Goal: Task Accomplishment & Management: Manage account settings

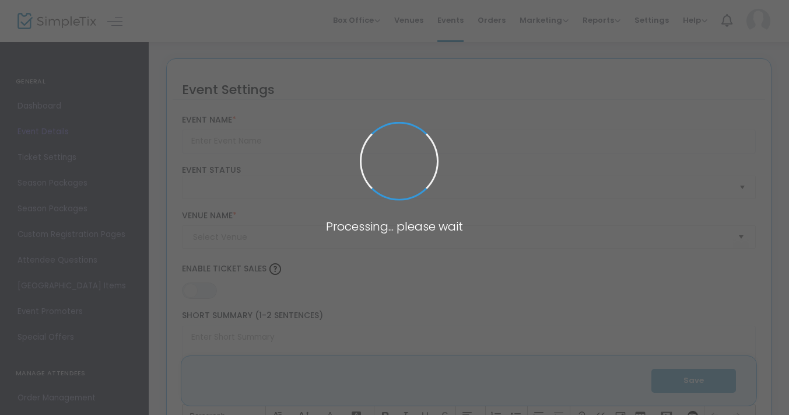
type input "Making Space IV"
type textarea "Making Space is a salon series featuring works by 8 New Orleans based choreogra…"
type input "Buy Tickets"
type input "Studio A"
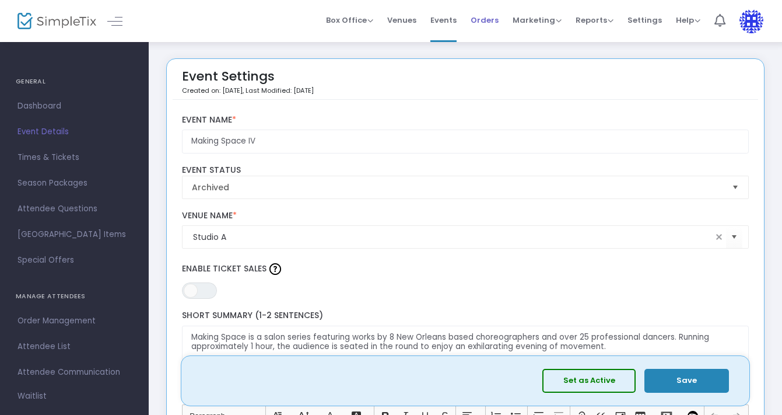
click at [484, 20] on span "Orders" at bounding box center [485, 20] width 28 height 30
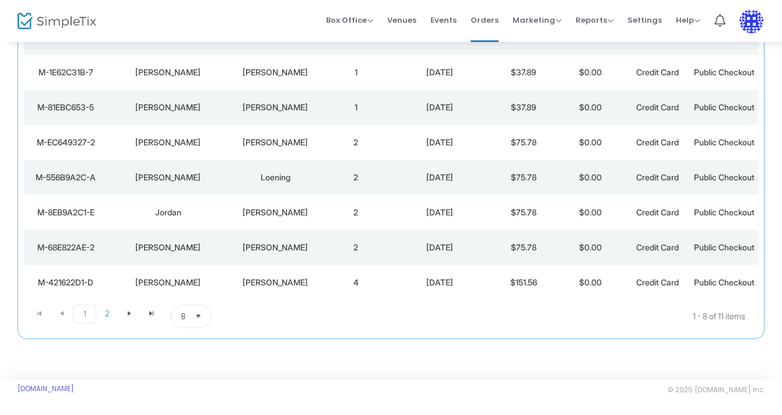
scroll to position [262, 0]
click at [187, 314] on span "8" at bounding box center [183, 316] width 14 height 22
click at [191, 327] on li "25" at bounding box center [191, 338] width 40 height 23
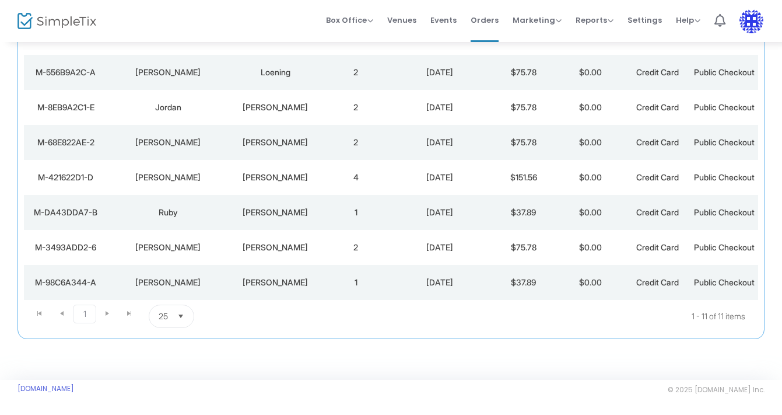
scroll to position [397, 0]
click at [176, 320] on span "Select" at bounding box center [180, 316] width 19 height 19
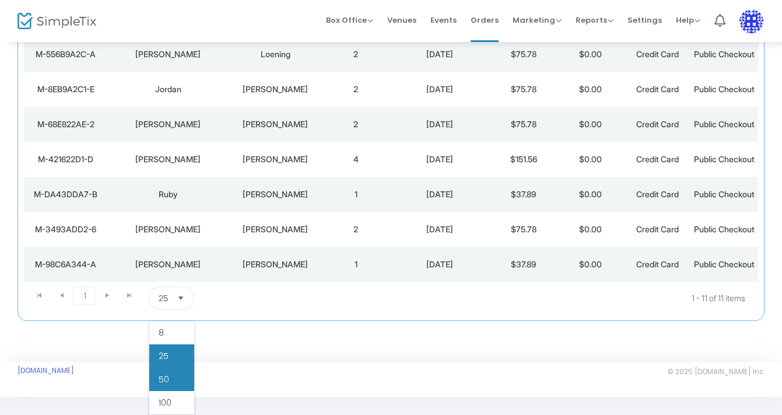
click at [172, 367] on li "50" at bounding box center [171, 378] width 45 height 23
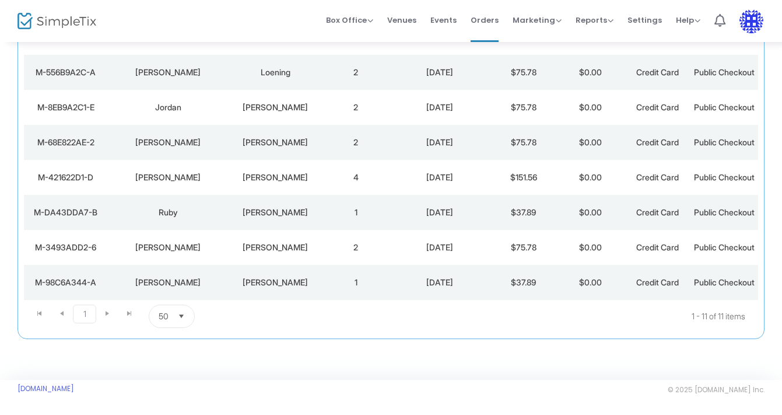
scroll to position [402, 0]
click at [254, 276] on div "[PERSON_NAME]" at bounding box center [276, 282] width 88 height 12
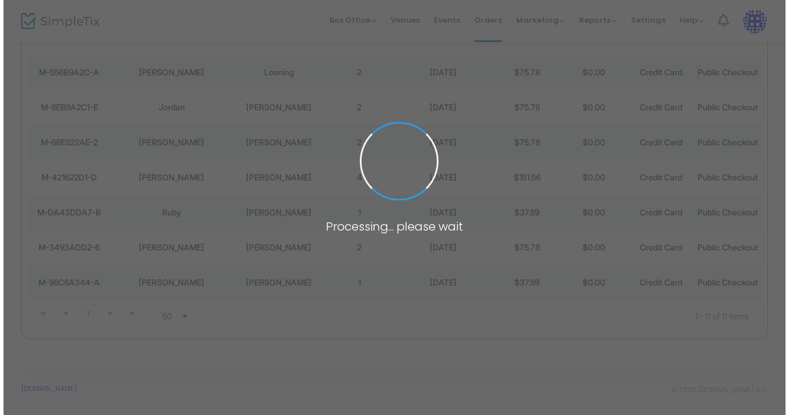
scroll to position [0, 0]
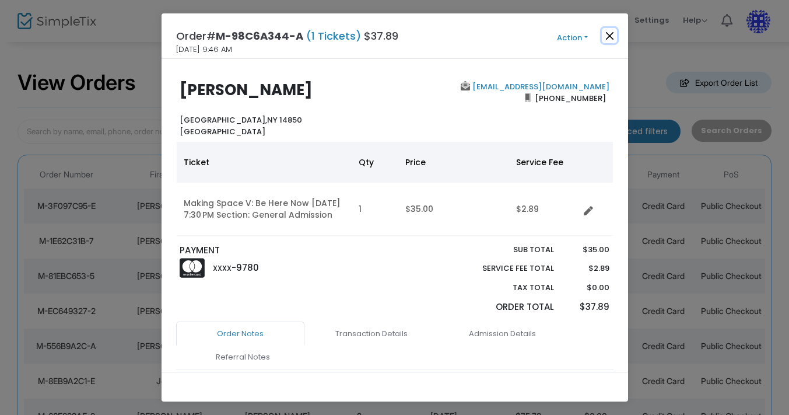
click at [609, 35] on button "Close" at bounding box center [609, 35] width 15 height 15
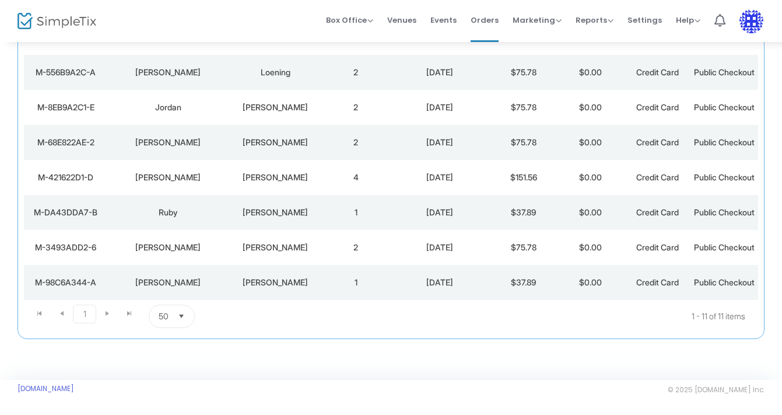
scroll to position [402, 0]
click at [229, 230] on td "[PERSON_NAME]" at bounding box center [276, 247] width 94 height 35
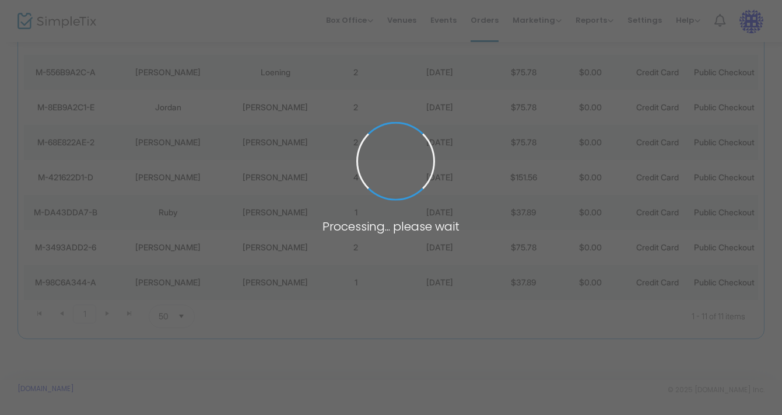
scroll to position [0, 0]
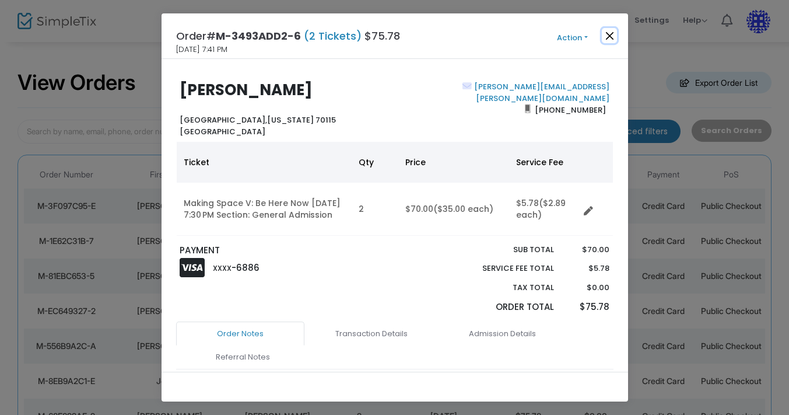
click at [609, 36] on button "Close" at bounding box center [609, 35] width 15 height 15
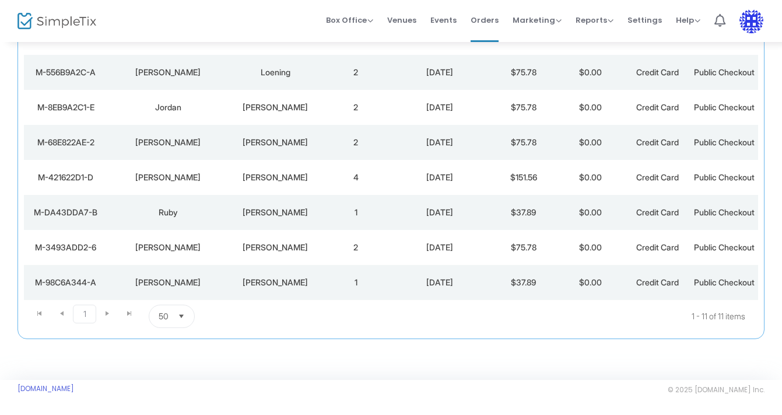
scroll to position [374, 0]
click at [218, 209] on div "Ruby" at bounding box center [168, 212] width 115 height 12
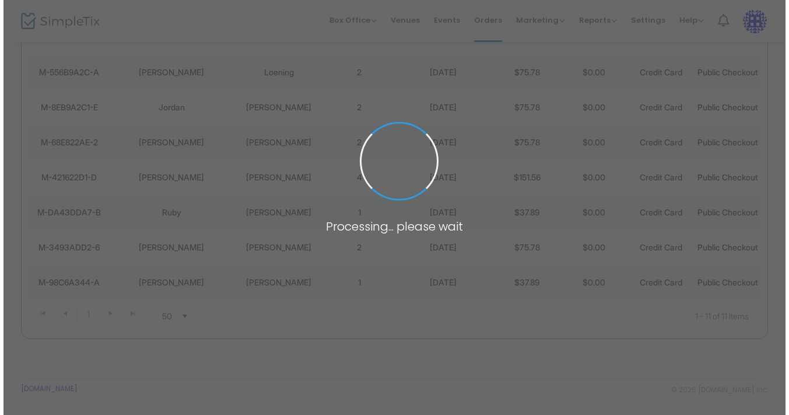
scroll to position [0, 0]
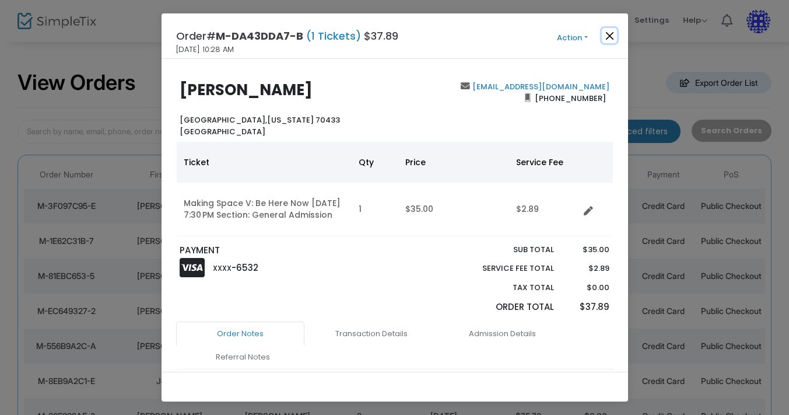
click at [609, 37] on button "Close" at bounding box center [609, 35] width 15 height 15
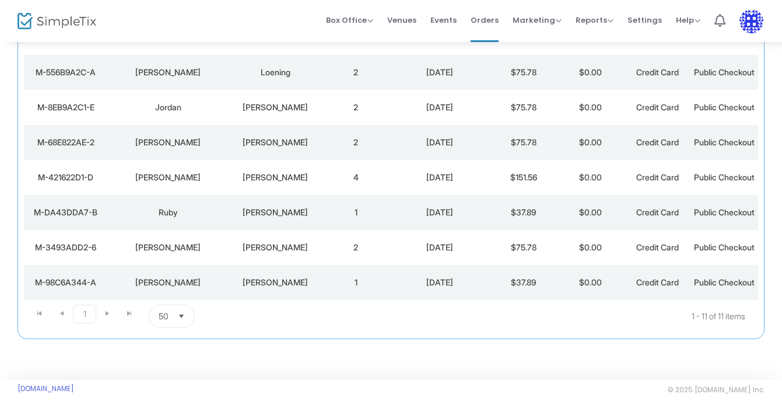
scroll to position [313, 0]
click at [181, 148] on div "[PERSON_NAME]" at bounding box center [168, 142] width 115 height 12
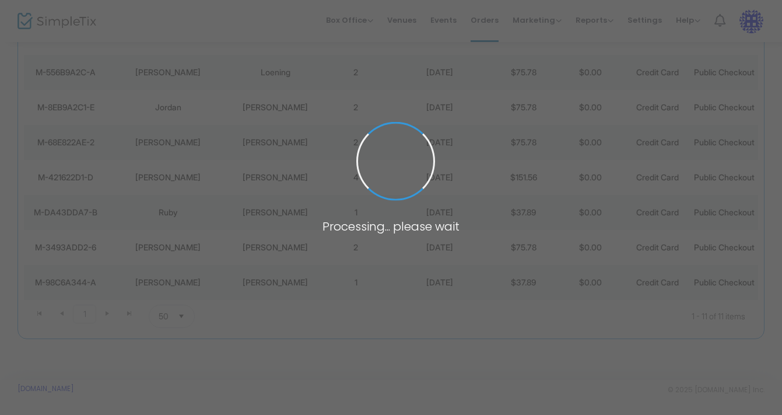
click at [181, 179] on span at bounding box center [391, 207] width 782 height 415
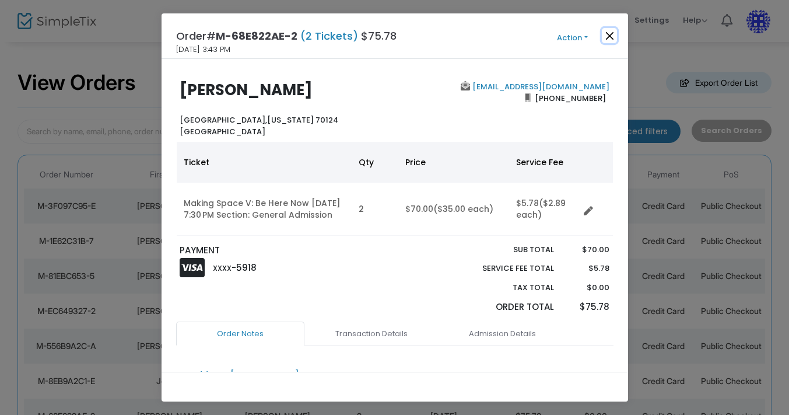
click at [602, 33] on button "Close" at bounding box center [609, 35] width 15 height 15
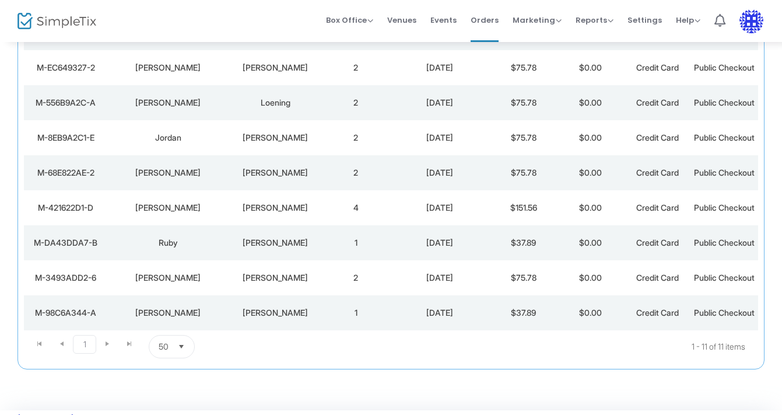
scroll to position [246, 0]
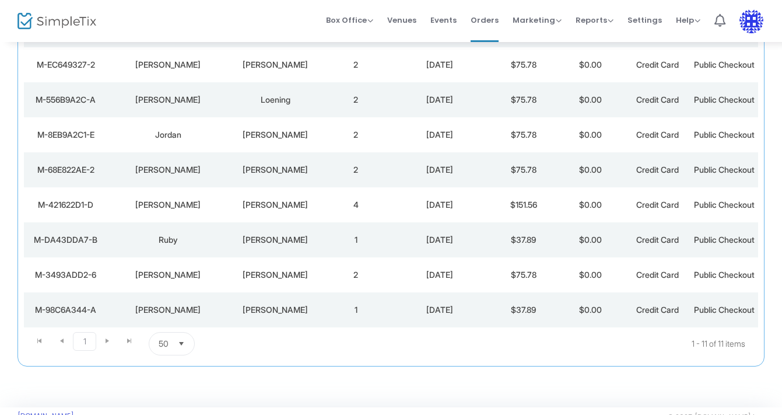
click at [143, 152] on td "Jordan" at bounding box center [168, 134] width 121 height 35
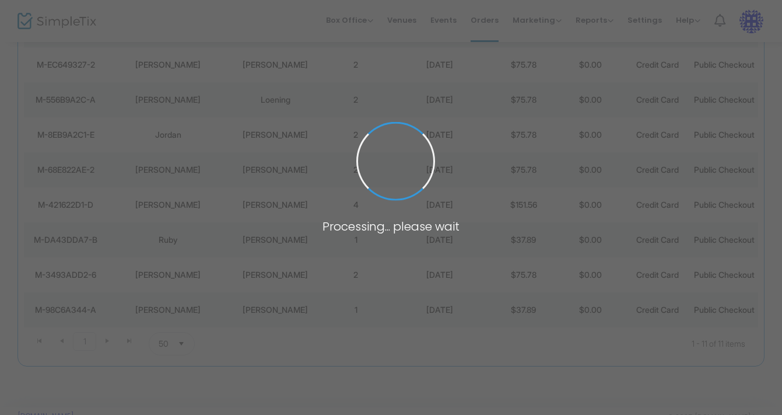
click at [143, 205] on span at bounding box center [391, 207] width 782 height 415
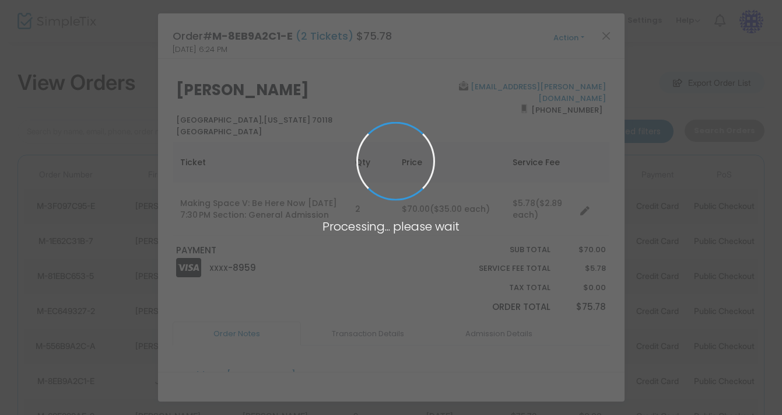
scroll to position [0, 0]
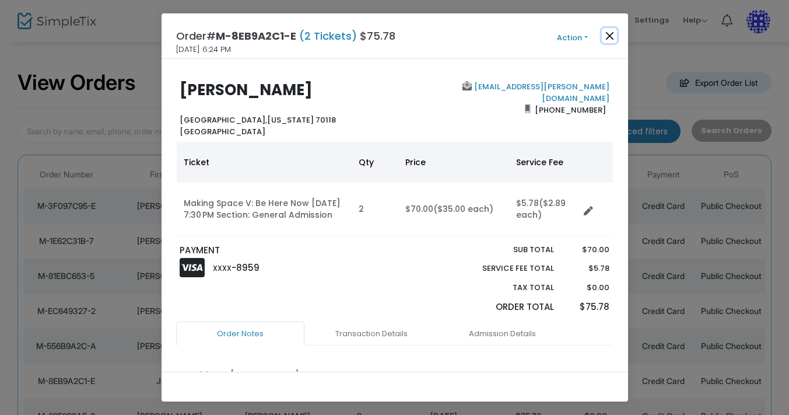
click at [612, 31] on button "Close" at bounding box center [609, 35] width 15 height 15
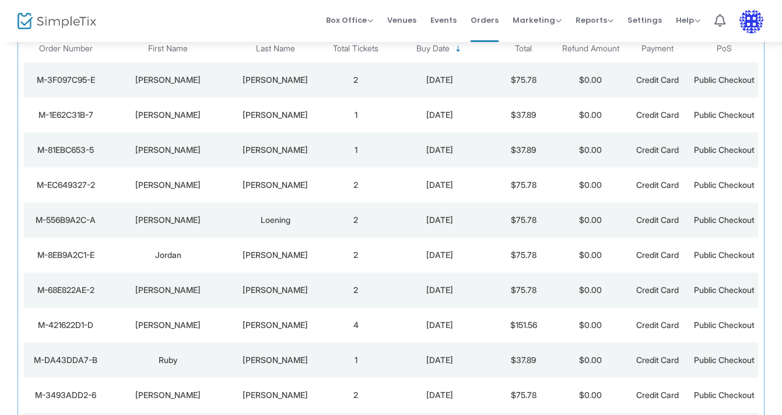
scroll to position [125, 0]
click at [233, 157] on div "[PERSON_NAME]" at bounding box center [276, 151] width 88 height 12
click at [0, 0] on span at bounding box center [0, 0] width 0 height 0
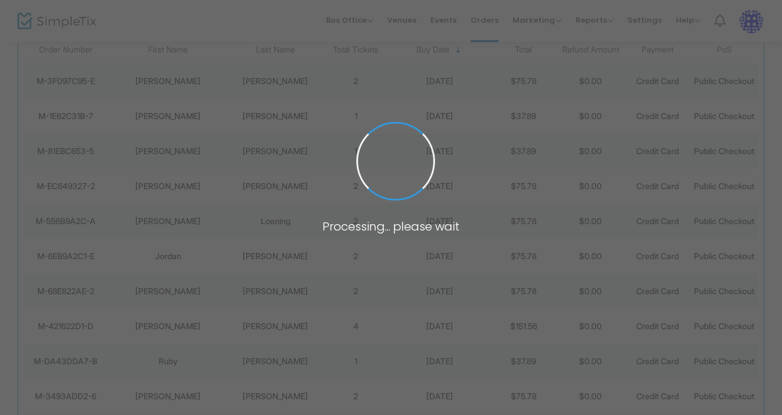
scroll to position [0, 0]
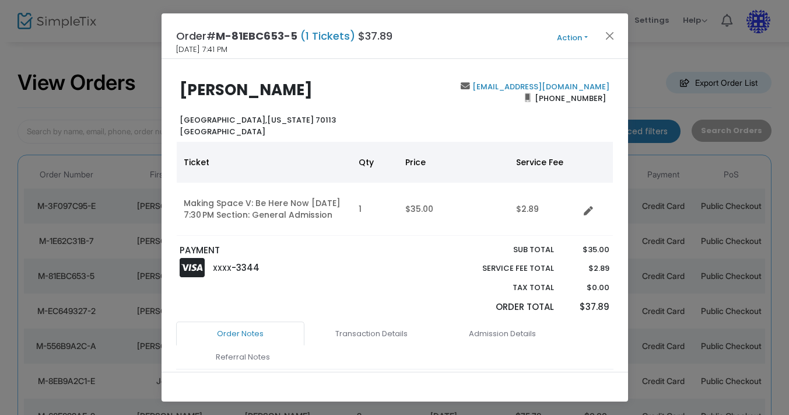
click at [621, 30] on span "Action Mark Admitted Edit Order Edit Attendee Details Add Another Ticket Print …" at bounding box center [594, 36] width 67 height 13
click at [611, 37] on button "Close" at bounding box center [609, 35] width 15 height 15
